Goal: Register for event/course

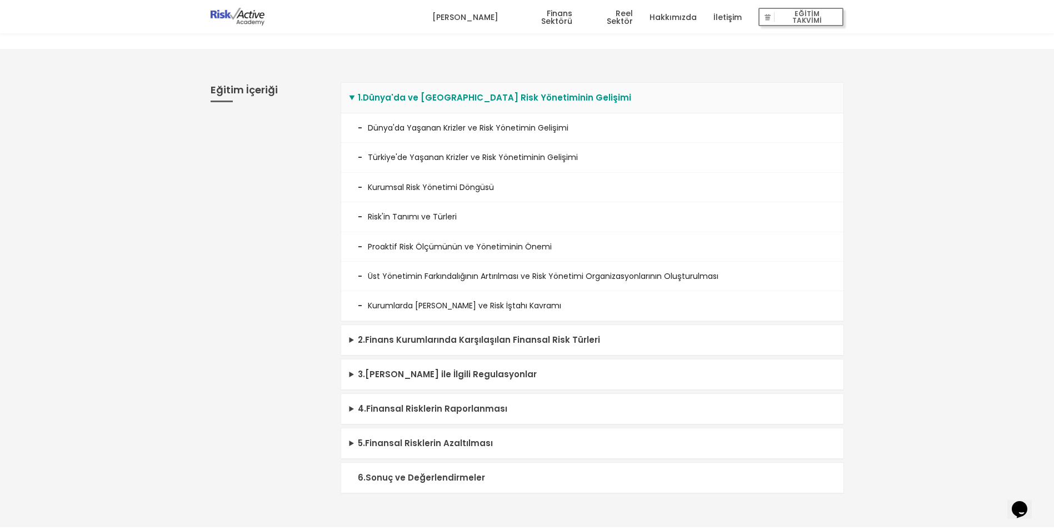
scroll to position [278, 0]
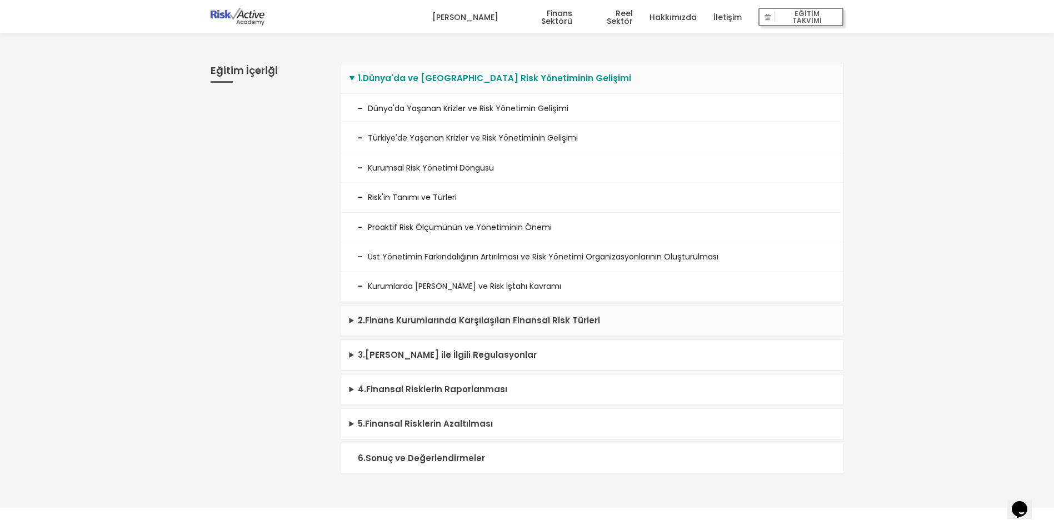
click at [356, 321] on summary "2 . Finans Kurumlarında Karşılaşılan Finansal Risk Türleri" at bounding box center [592, 321] width 502 height 31
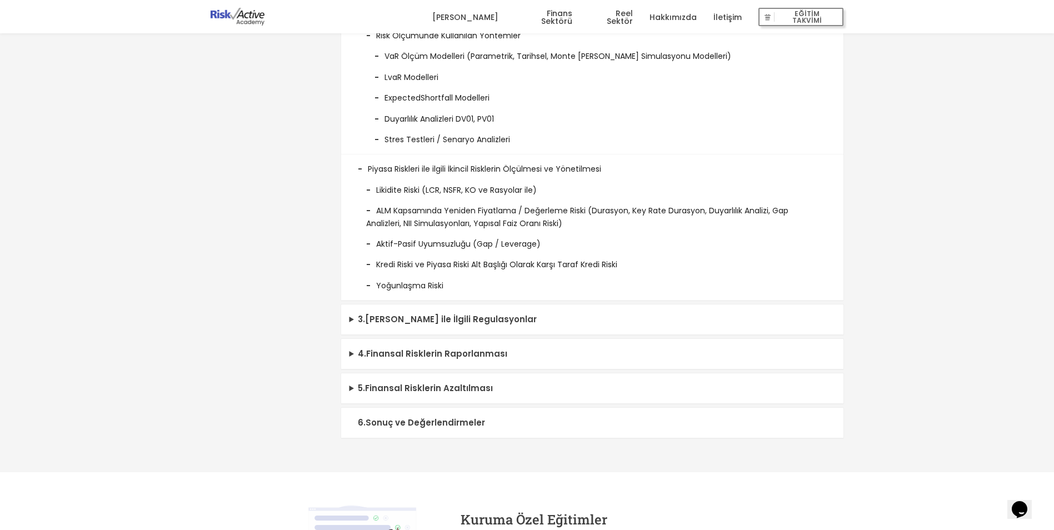
scroll to position [723, 0]
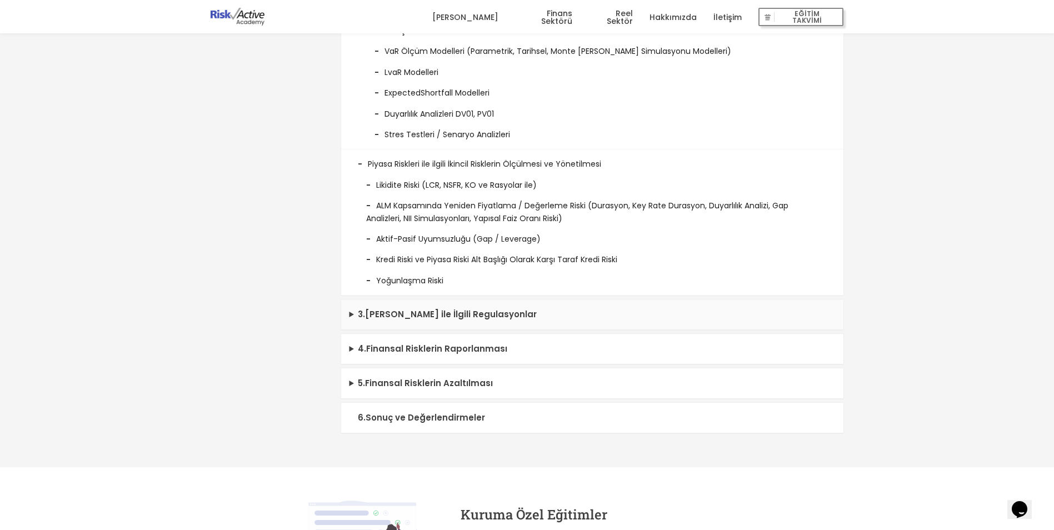
click at [355, 317] on summary "3 . [PERSON_NAME] ile İlgili Regulasyonlar" at bounding box center [592, 315] width 502 height 31
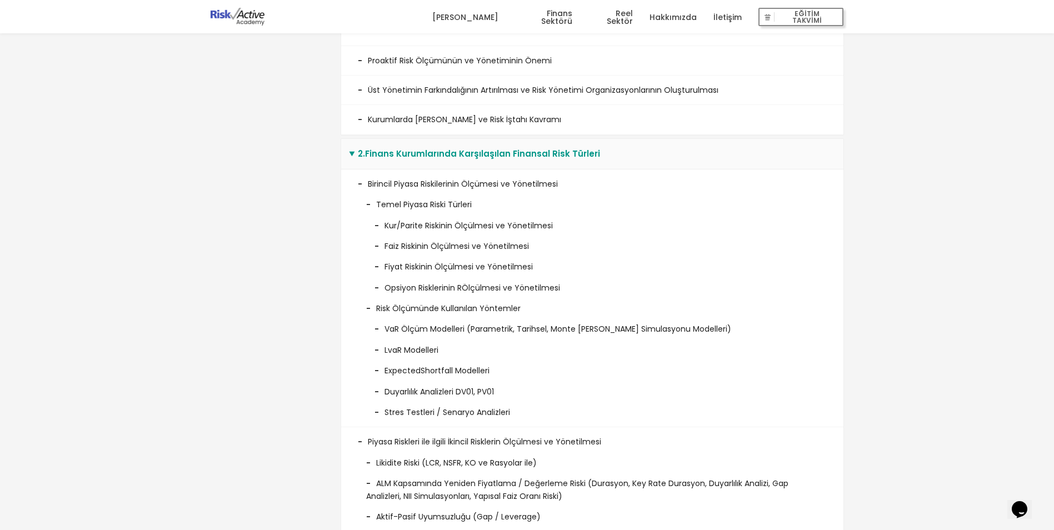
scroll to position [500, 0]
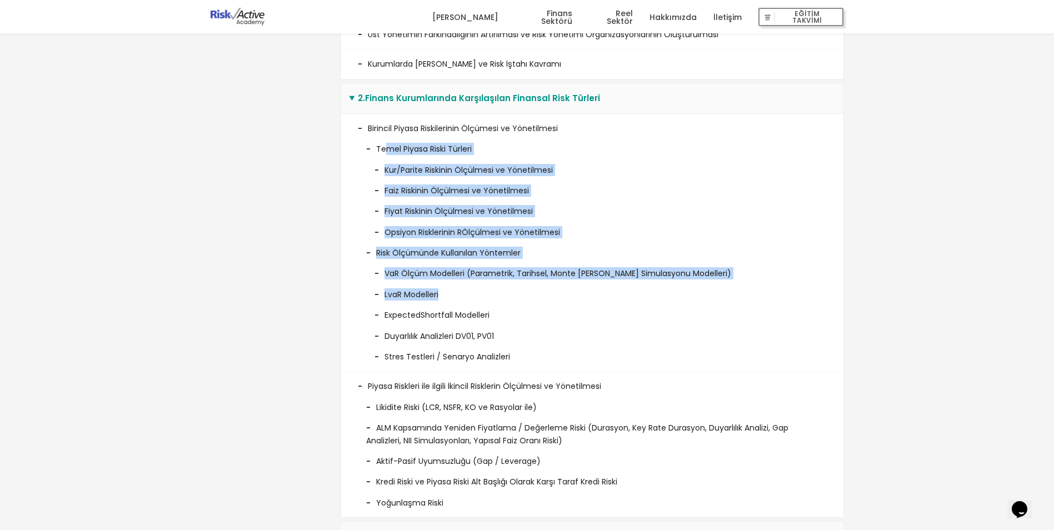
drag, startPoint x: 391, startPoint y: 150, endPoint x: 446, endPoint y: 295, distance: 154.8
click at [446, 295] on ul "Temel Piyasa Riski Türleri Kur/Parite Riskinin Ölçülmesi ve Yönetilmesi Faiz Ri…" at bounding box center [592, 249] width 469 height 228
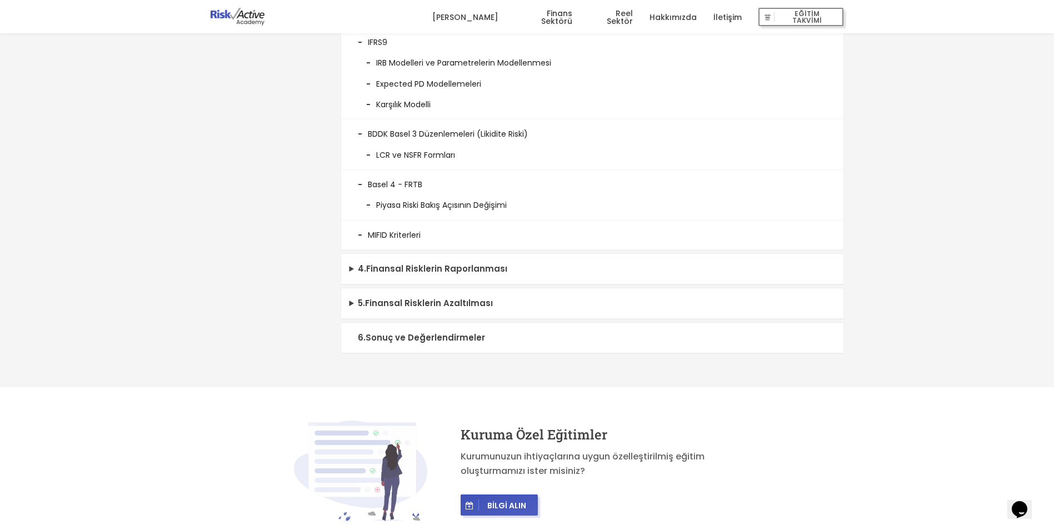
scroll to position [1167, 0]
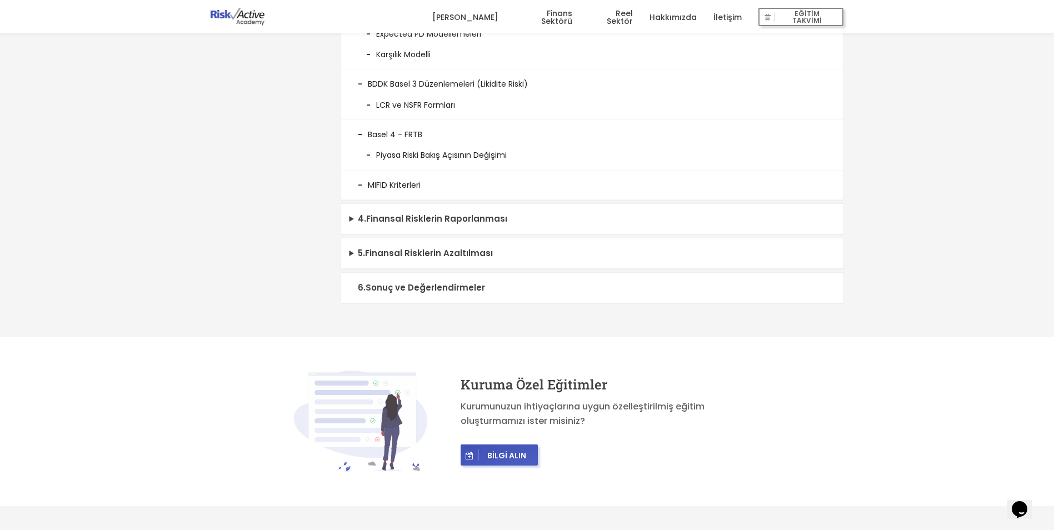
click at [428, 293] on summary "6 . Sonuç ve Değerlendirmeler" at bounding box center [592, 288] width 502 height 31
click at [432, 257] on summary "5 . Finansal Risklerin Azaltılması" at bounding box center [592, 253] width 502 height 31
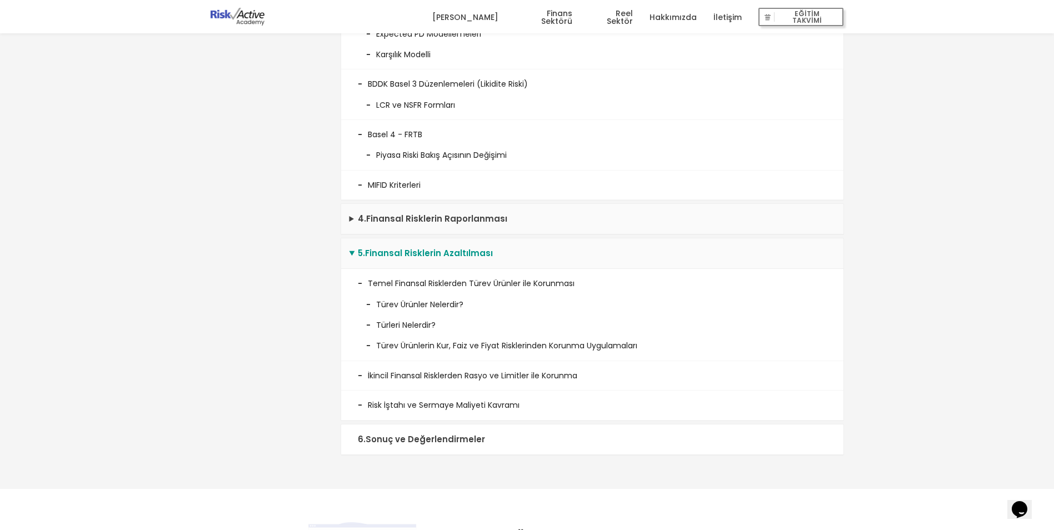
click at [460, 222] on summary "4 . Finansal Risklerin Raporlanması" at bounding box center [592, 219] width 502 height 31
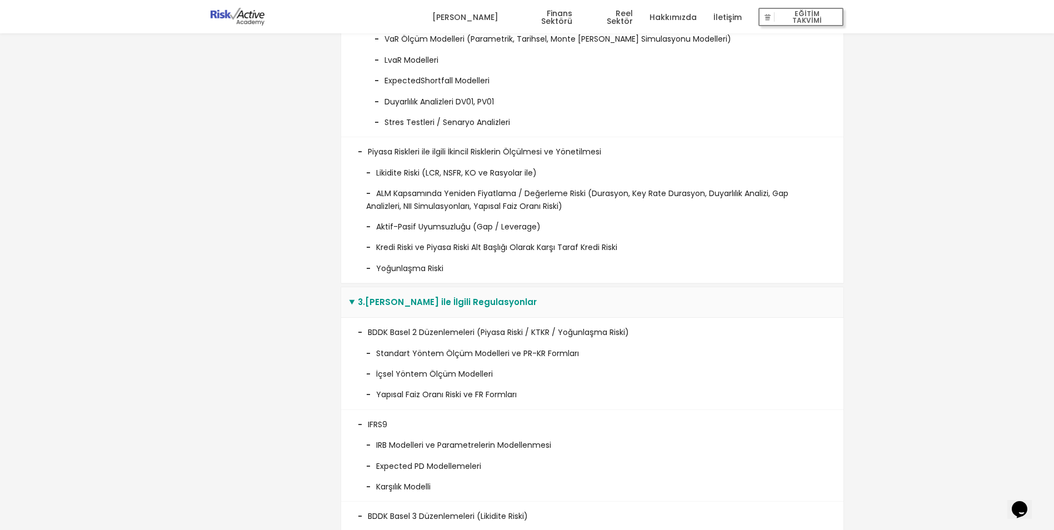
scroll to position [889, 0]
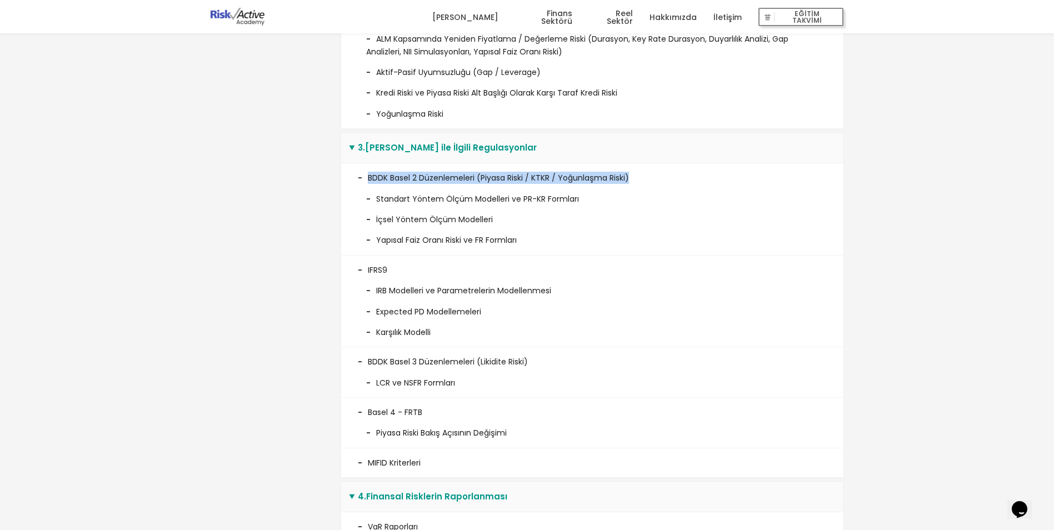
drag, startPoint x: 370, startPoint y: 172, endPoint x: 652, endPoint y: 179, distance: 281.9
click at [652, 179] on li "BDDK Basel 2 Düzenlemeleri (Piyasa Riski / KTKR / Yoğunlaşma Riski) Standart Yö…" at bounding box center [592, 209] width 502 height 92
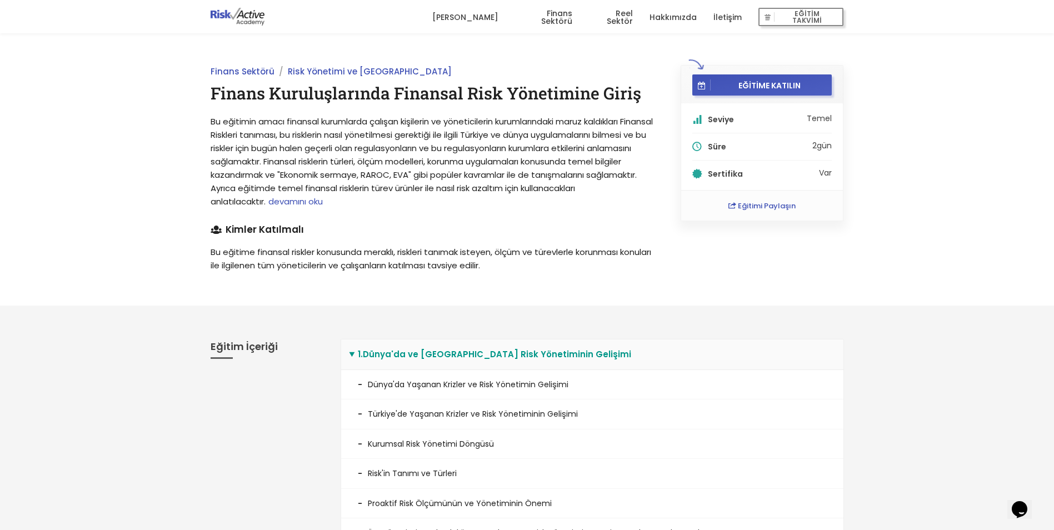
scroll to position [0, 0]
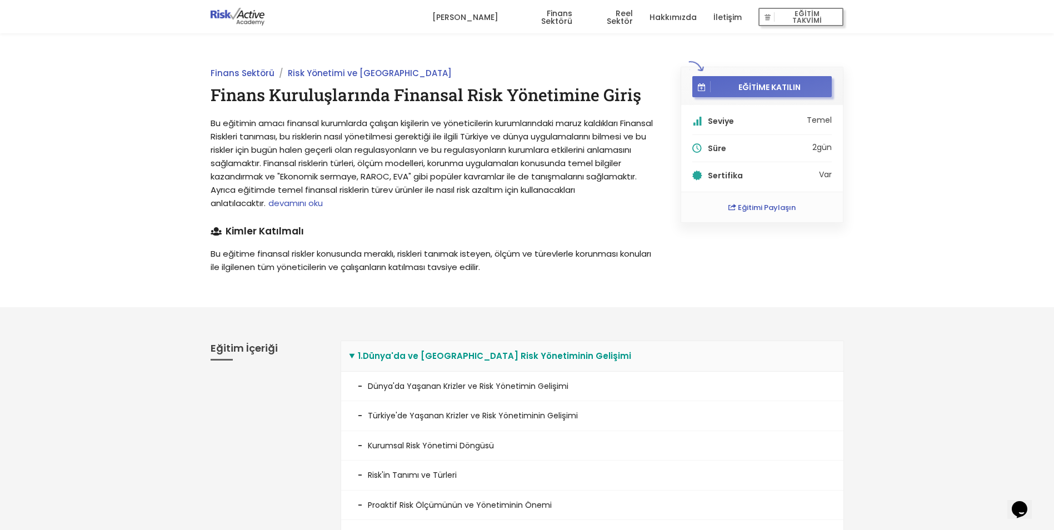
click at [747, 87] on span "EĞİTİME KATILIN" at bounding box center [770, 87] width 118 height 10
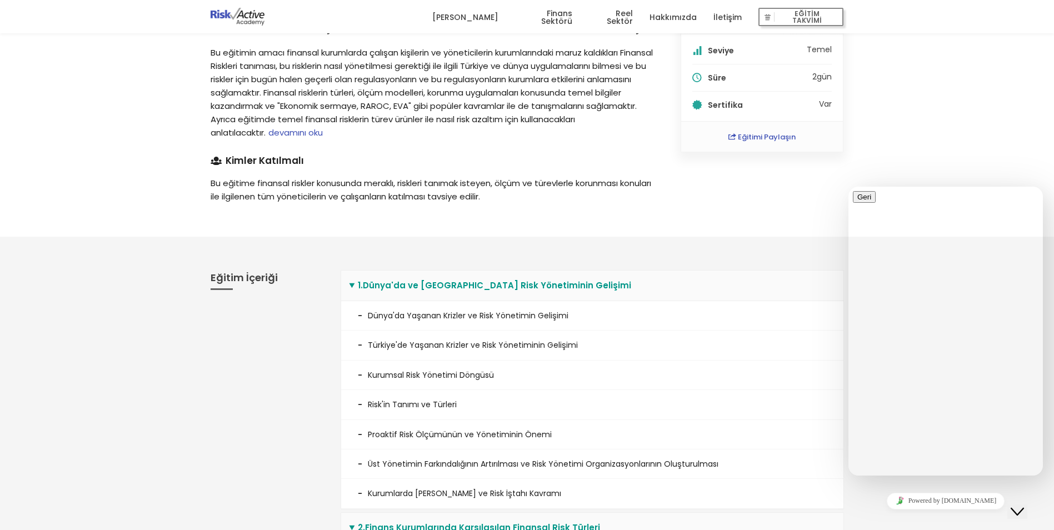
scroll to position [56, 0]
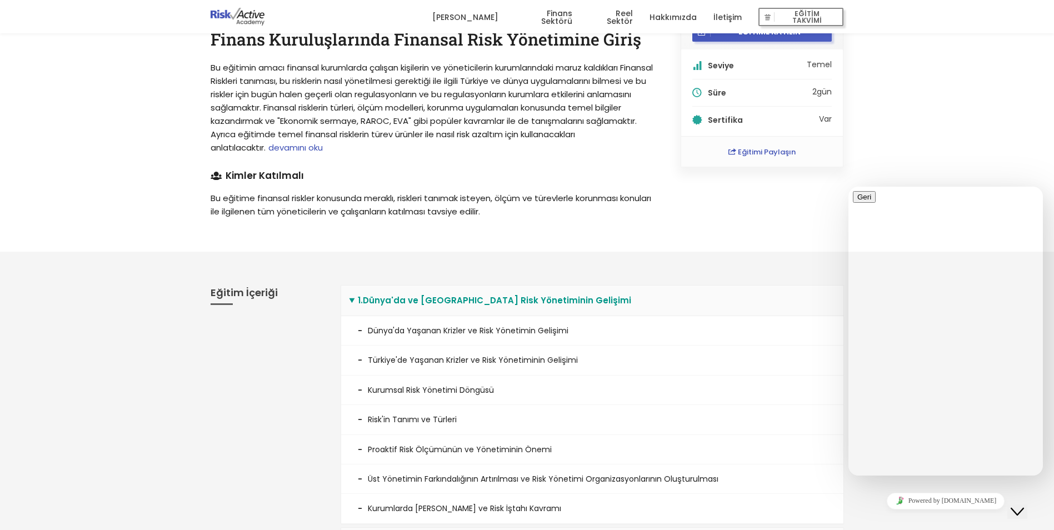
click at [963, 87] on div "Finans Sektörü Risk Yönetimi ve Basel Finans Kuruluşlarında Finansal Risk Yönet…" at bounding box center [527, 115] width 1054 height 274
click at [1024, 509] on div "Close Chat This icon closes the chat window." at bounding box center [1017, 511] width 13 height 13
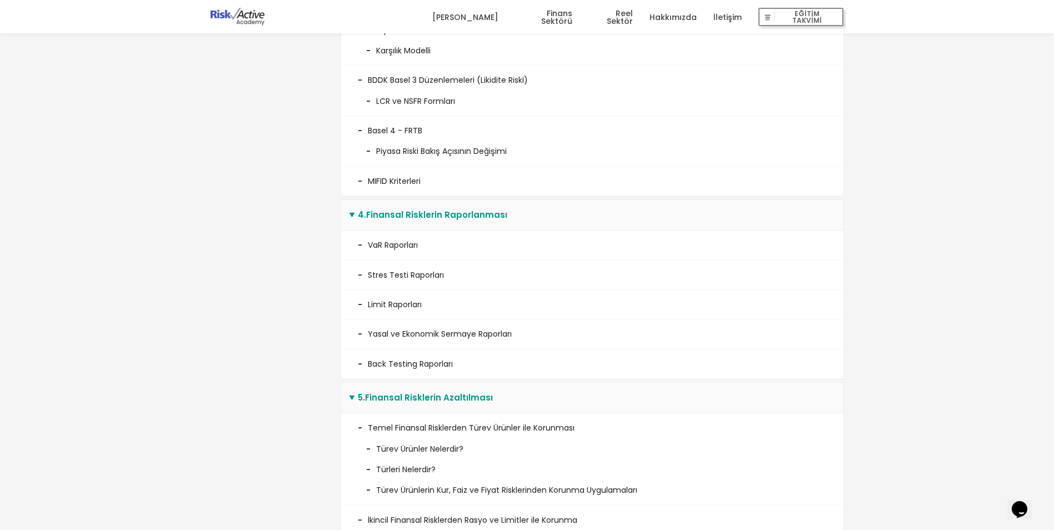
scroll to position [1000, 0]
